Goal: Navigation & Orientation: Find specific page/section

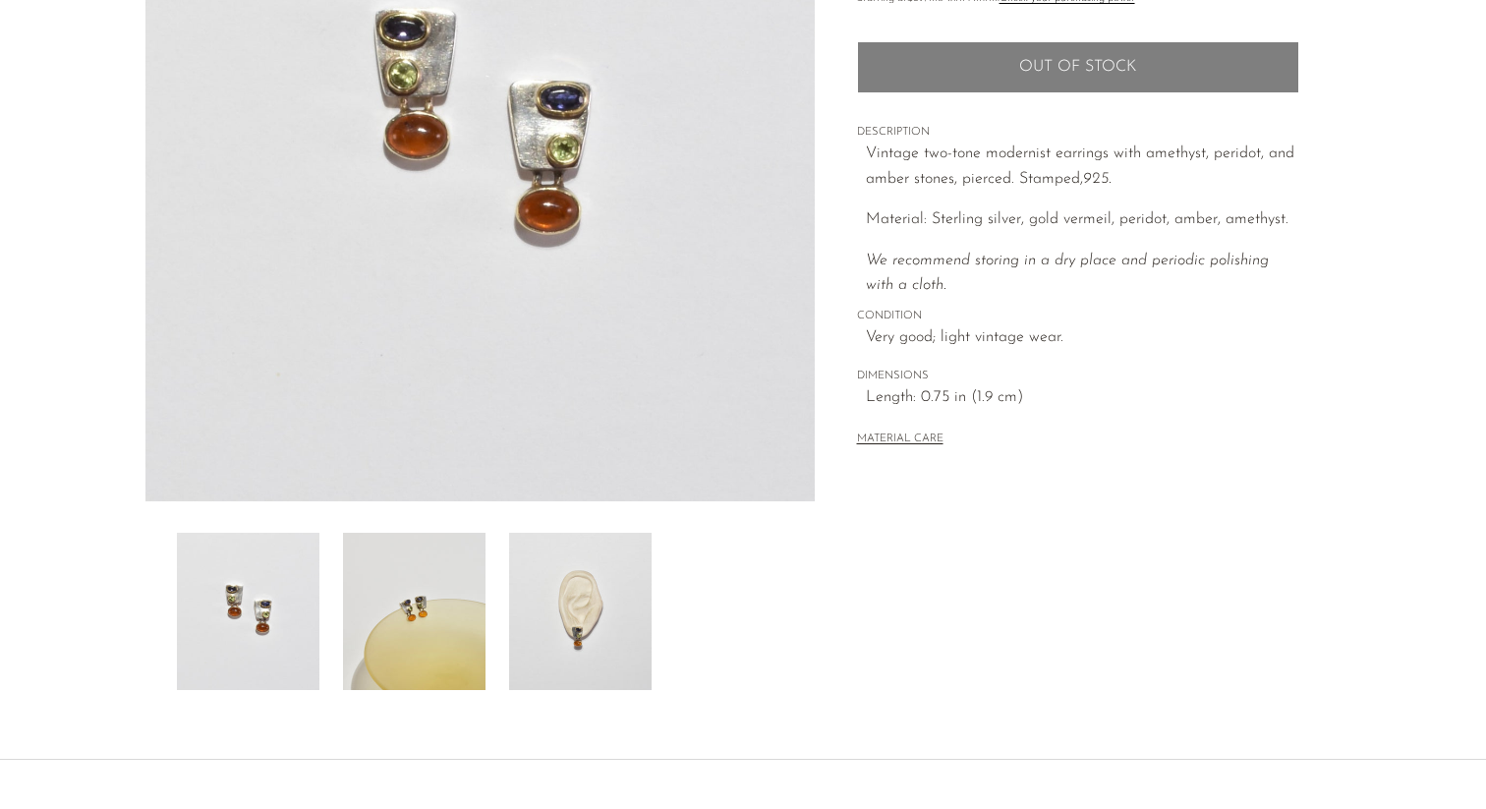
scroll to position [471, 0]
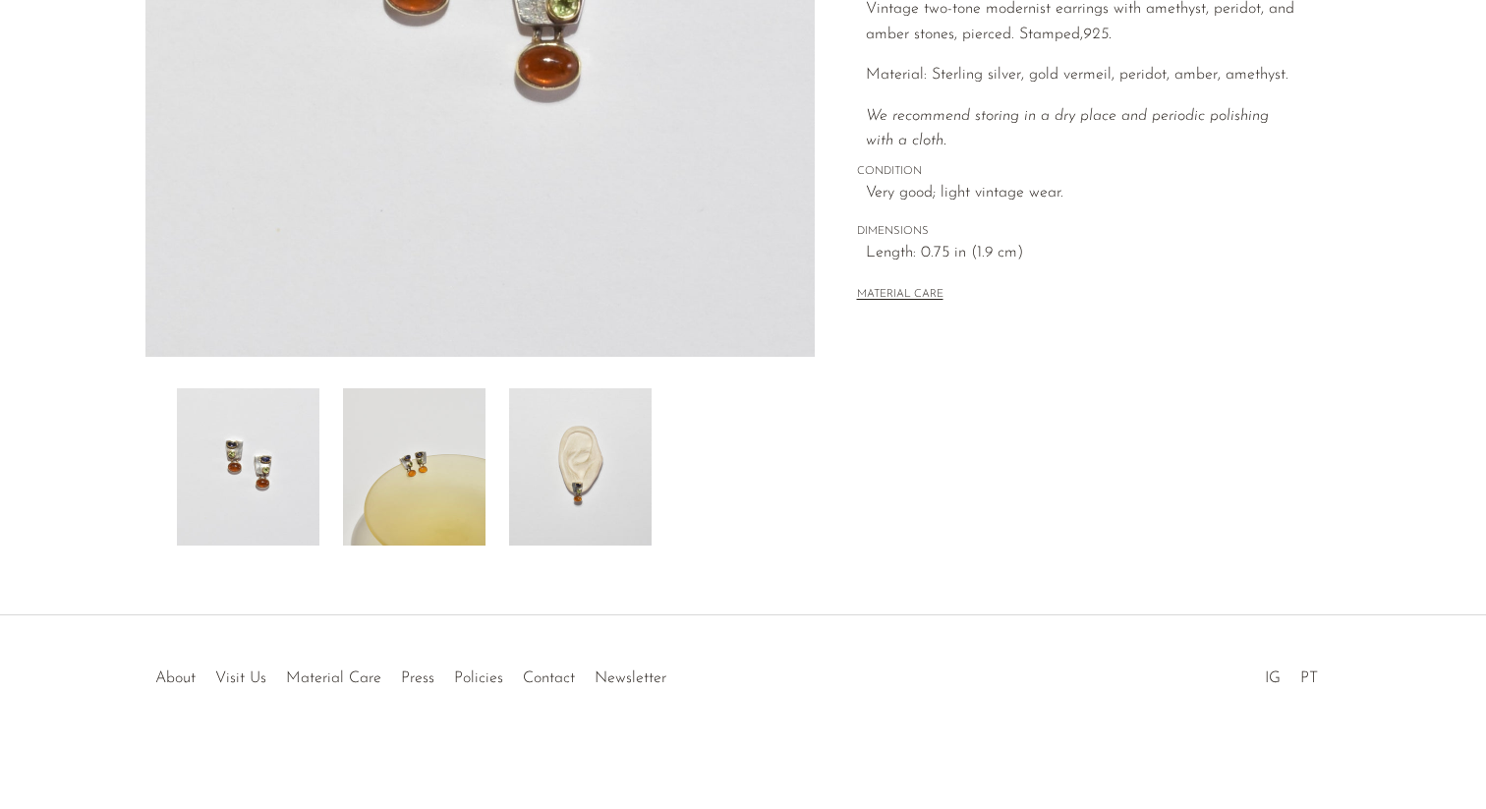
click at [467, 431] on img at bounding box center [414, 466] width 142 height 157
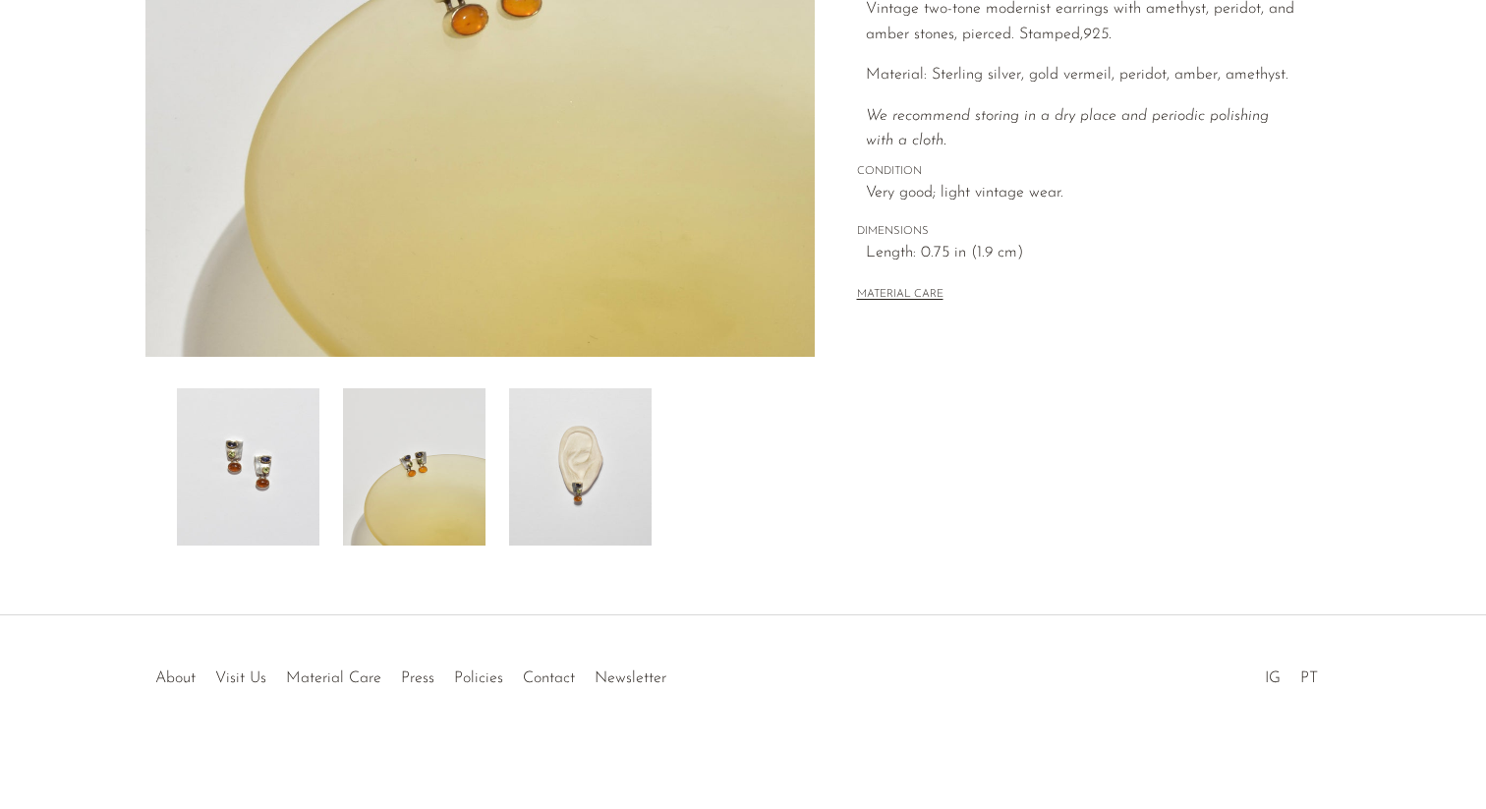
click at [583, 448] on img at bounding box center [580, 466] width 142 height 157
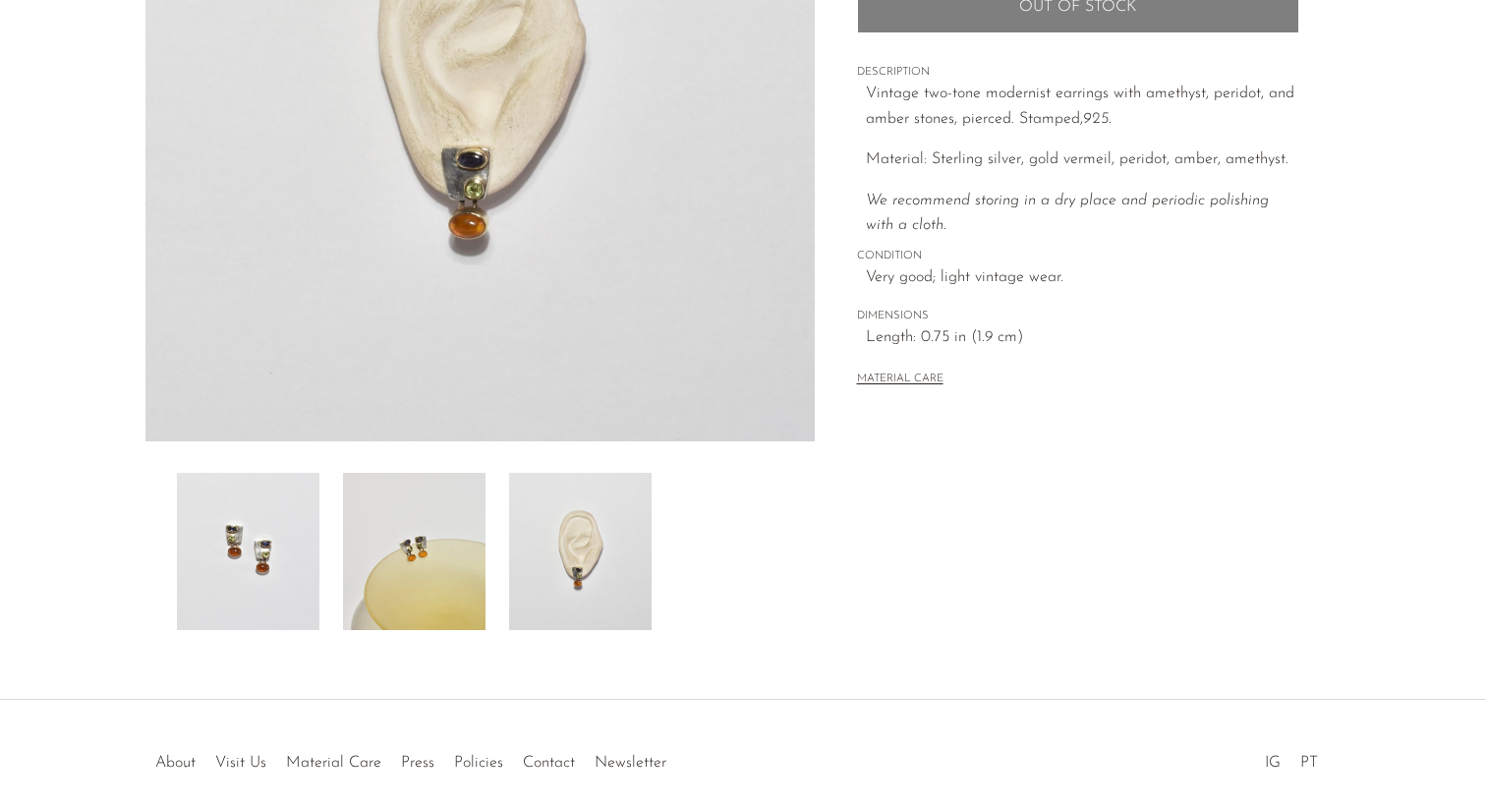
scroll to position [131, 0]
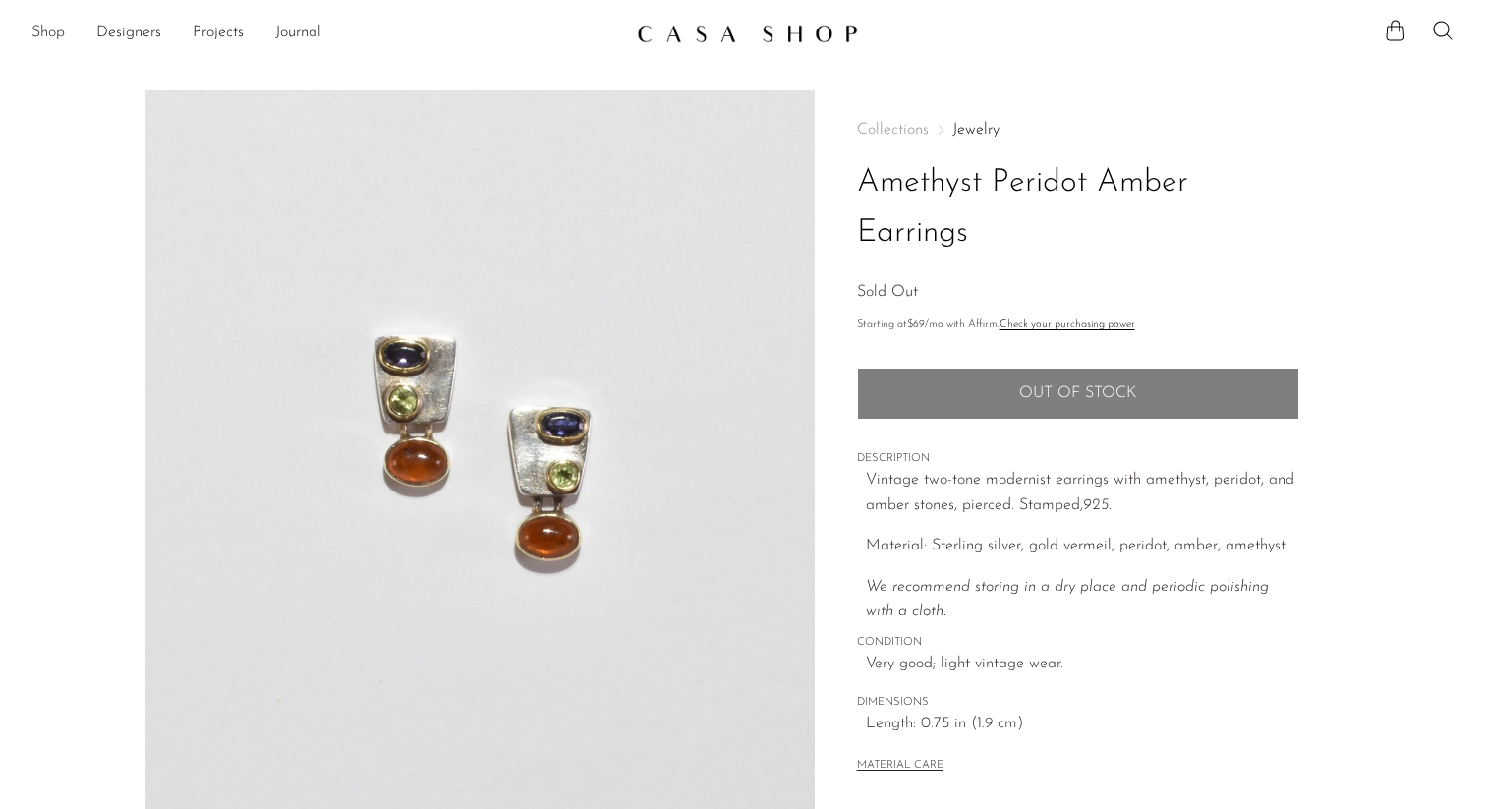
click at [49, 34] on link "Shop" at bounding box center [47, 34] width 33 height 26
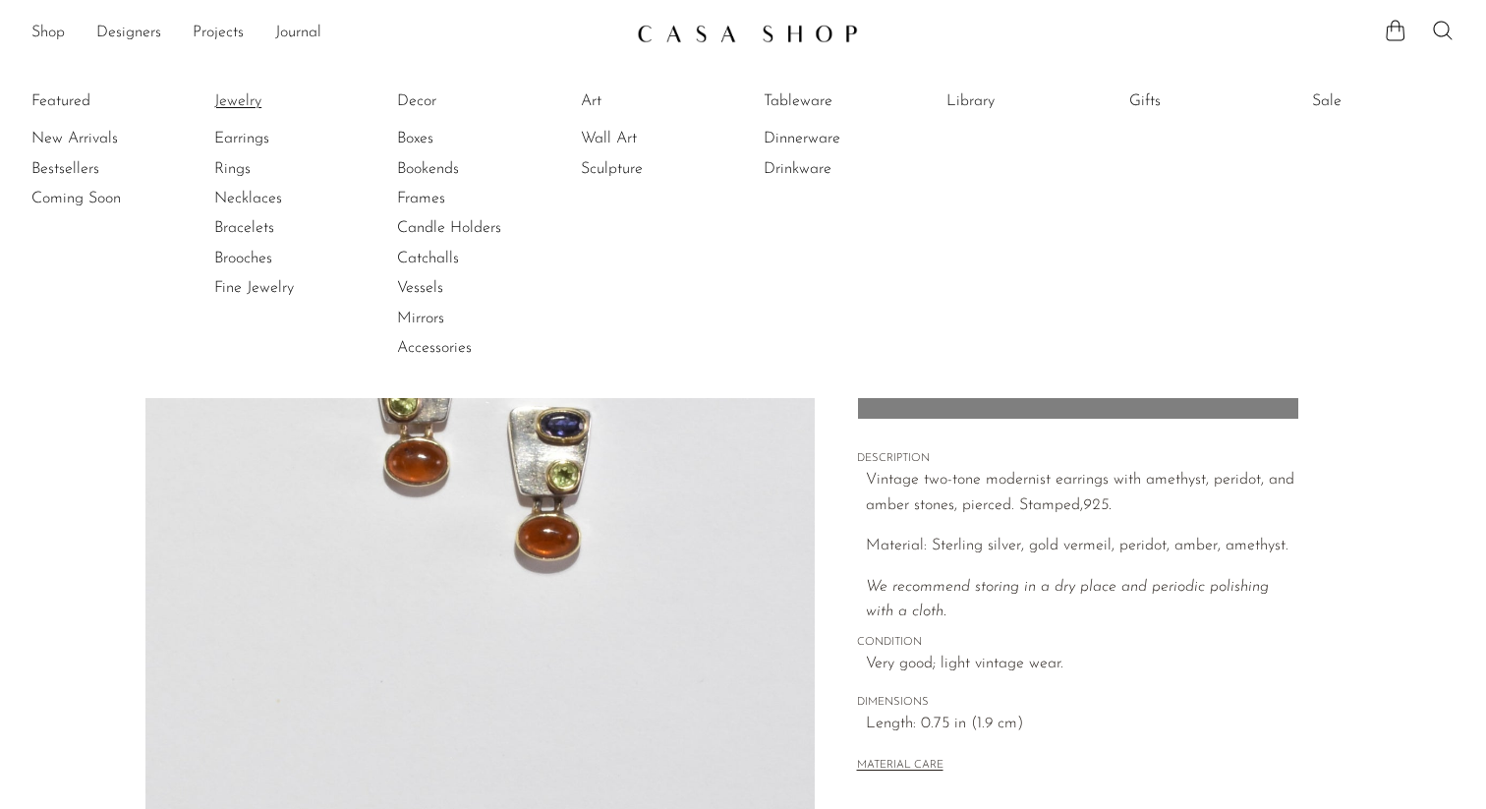
click at [220, 95] on link "Jewelry" at bounding box center [287, 101] width 147 height 22
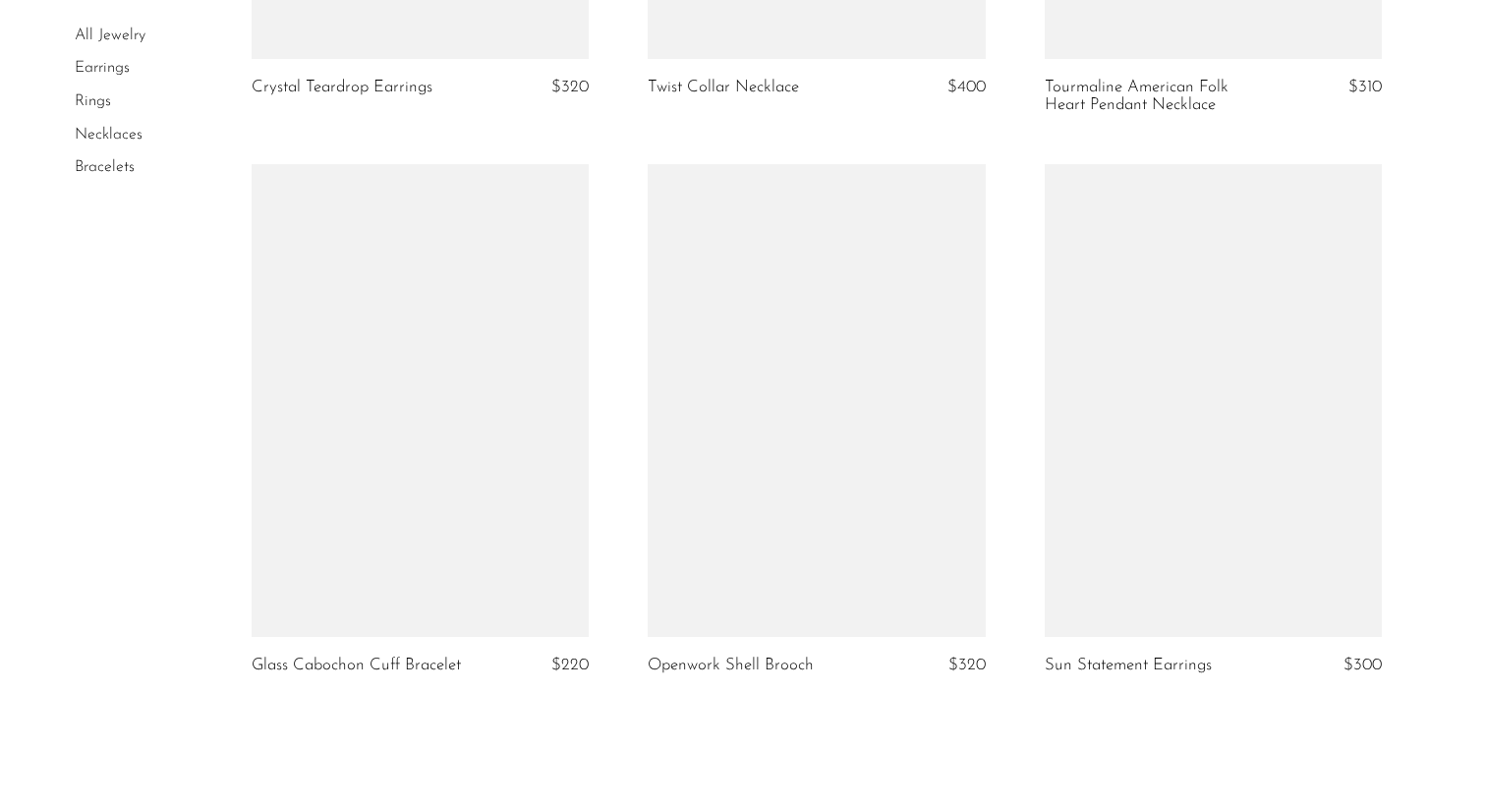
scroll to position [6363, 0]
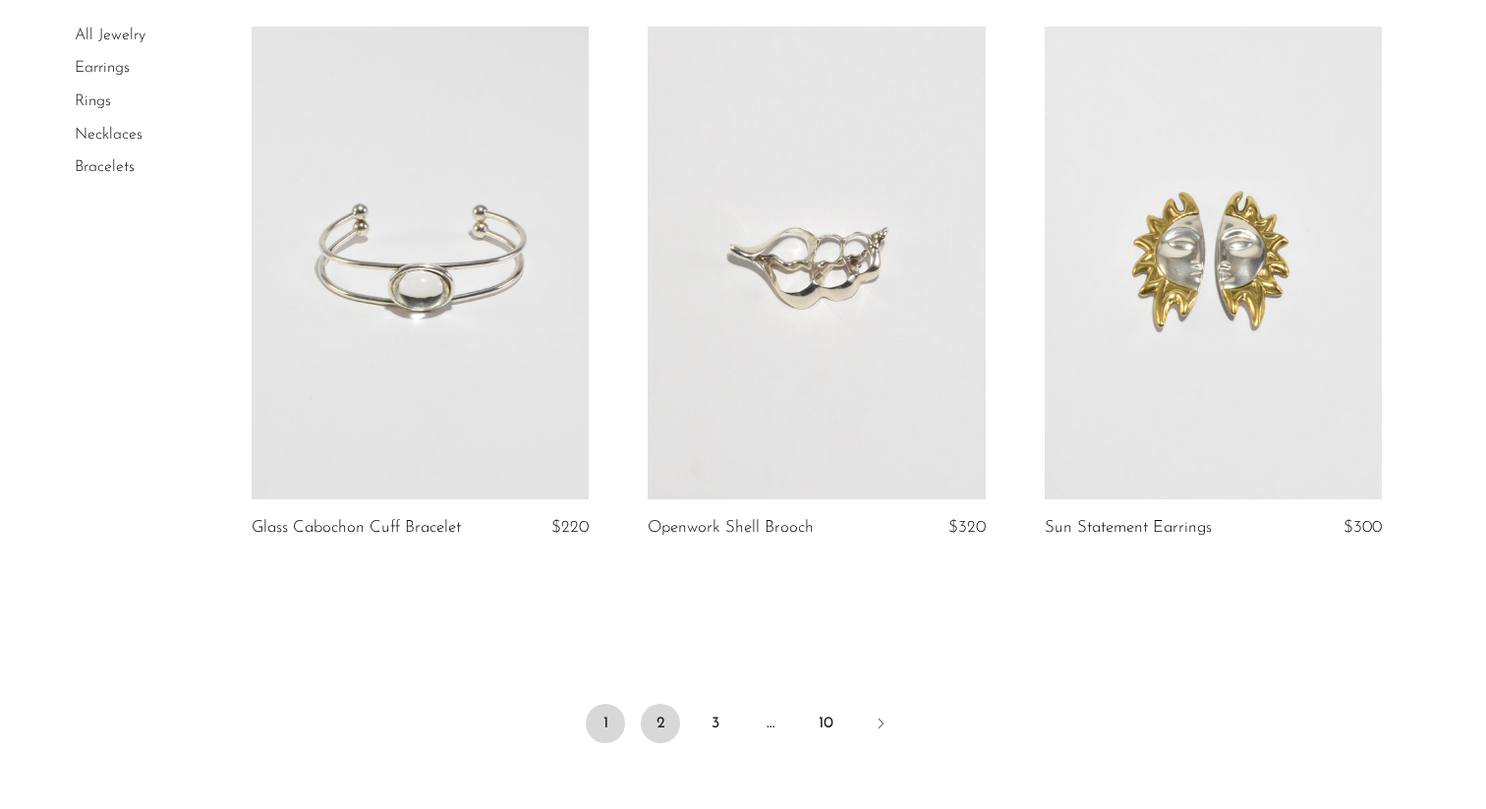
click at [653, 713] on link "2" at bounding box center [660, 723] width 39 height 39
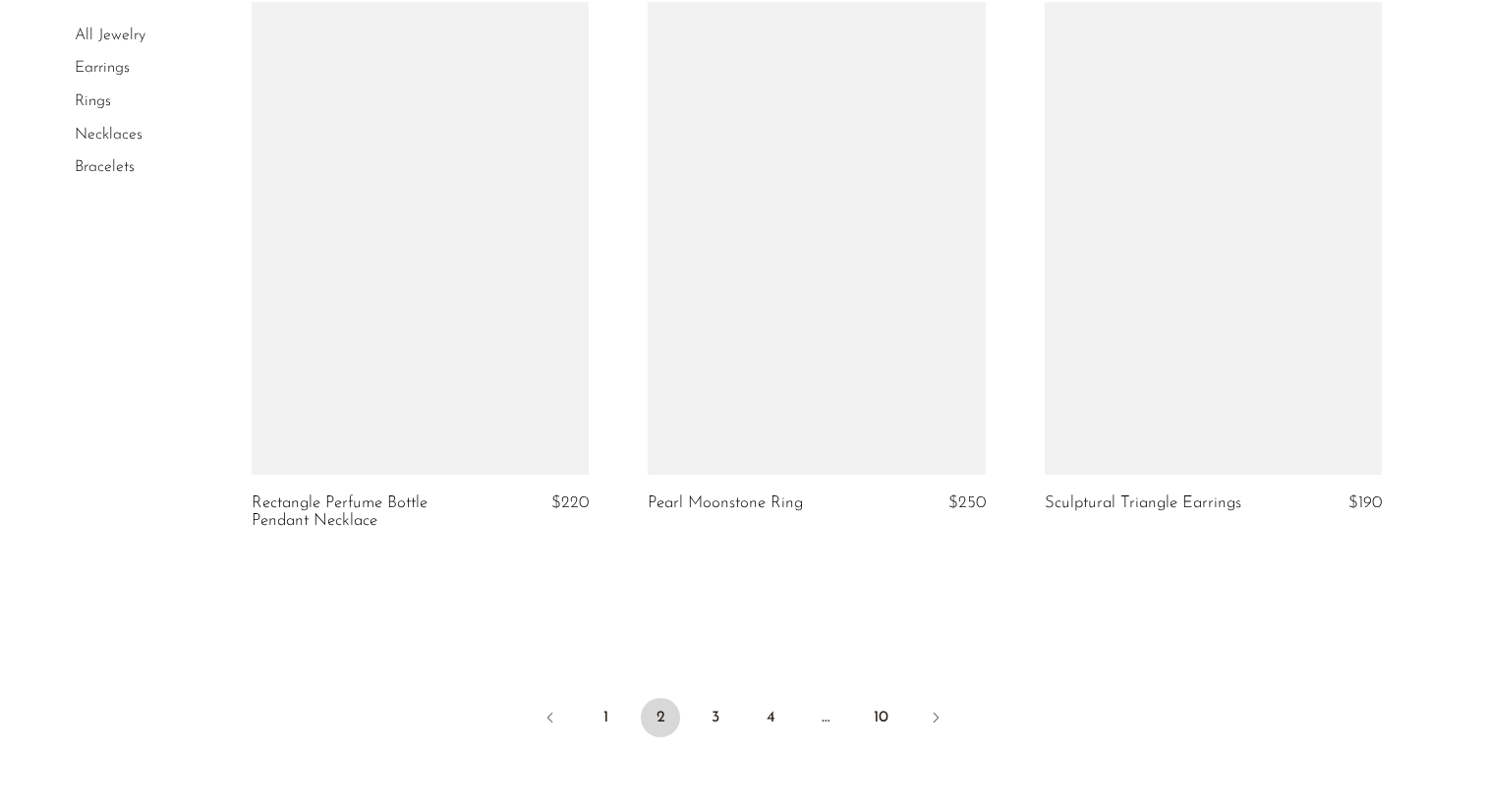
scroll to position [6390, 0]
